Goal: Register for event/course

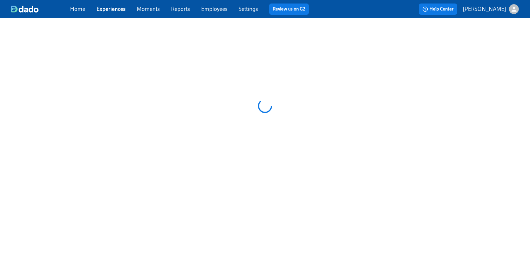
click at [116, 11] on link "Experiences" at bounding box center [110, 9] width 29 height 7
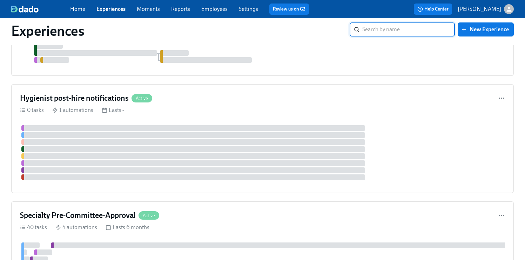
scroll to position [1306, 0]
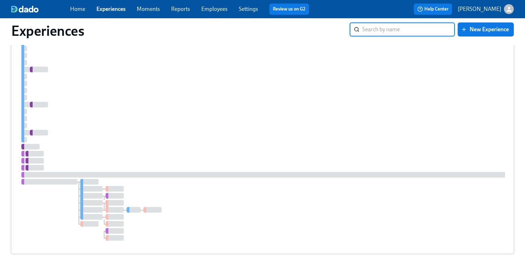
click at [249, 108] on div at bounding box center [432, 114] width 824 height 251
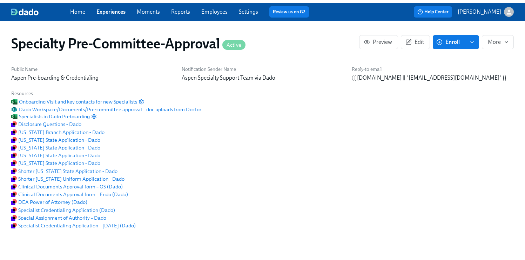
scroll to position [0, 2261]
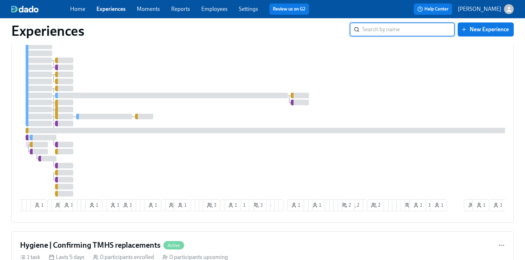
scroll to position [2275, 0]
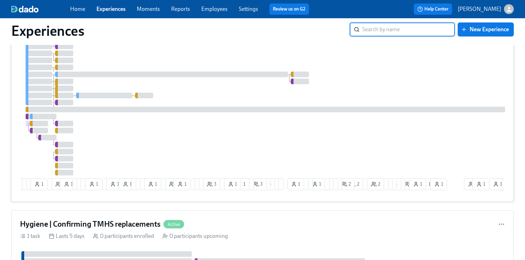
click at [295, 112] on div at bounding box center [417, 70] width 795 height 209
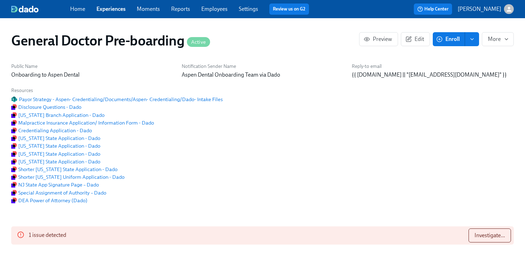
click at [449, 38] on span "Enroll" at bounding box center [448, 39] width 22 height 7
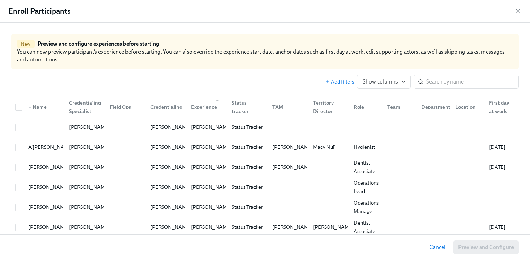
scroll to position [0, 18877]
click at [430, 84] on input "search" at bounding box center [472, 82] width 93 height 14
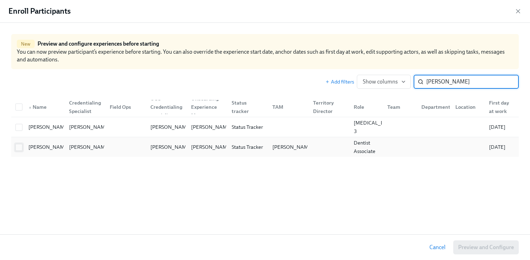
type input "[PERSON_NAME]"
click at [19, 147] on input "checkbox" at bounding box center [19, 147] width 6 height 6
checkbox input "true"
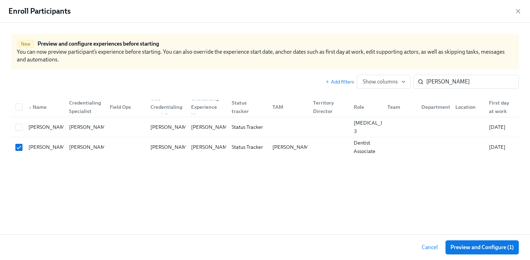
click at [496, 250] on span "Preview and Configure (1)" at bounding box center [481, 247] width 63 height 7
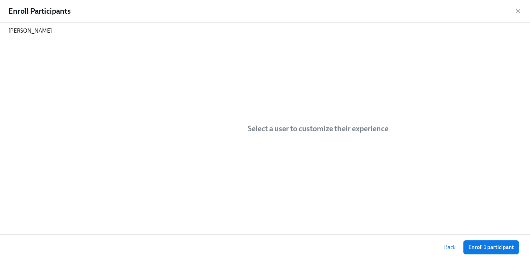
click at [496, 250] on span "Enroll 1 participant" at bounding box center [491, 247] width 46 height 7
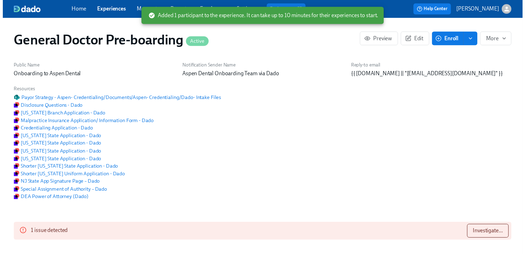
scroll to position [0, 18988]
